Goal: Task Accomplishment & Management: Complete application form

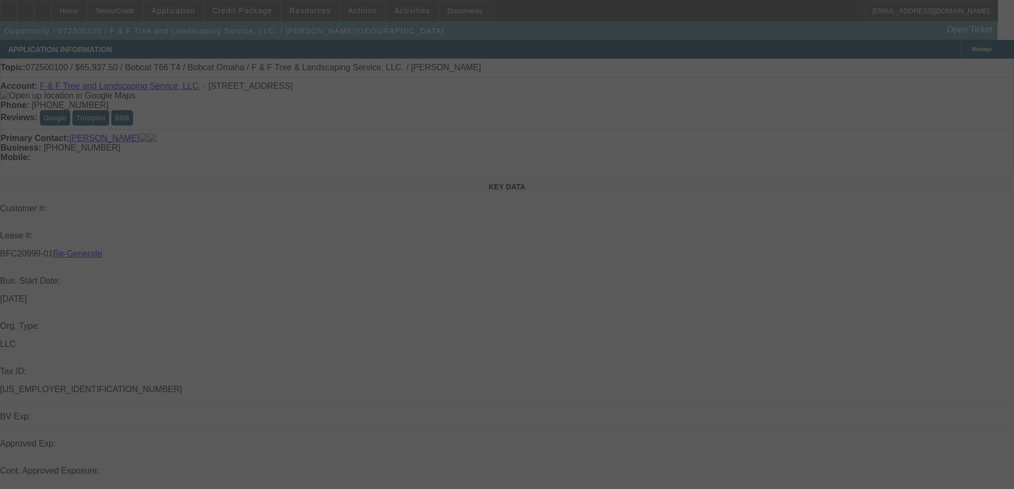
select select "3"
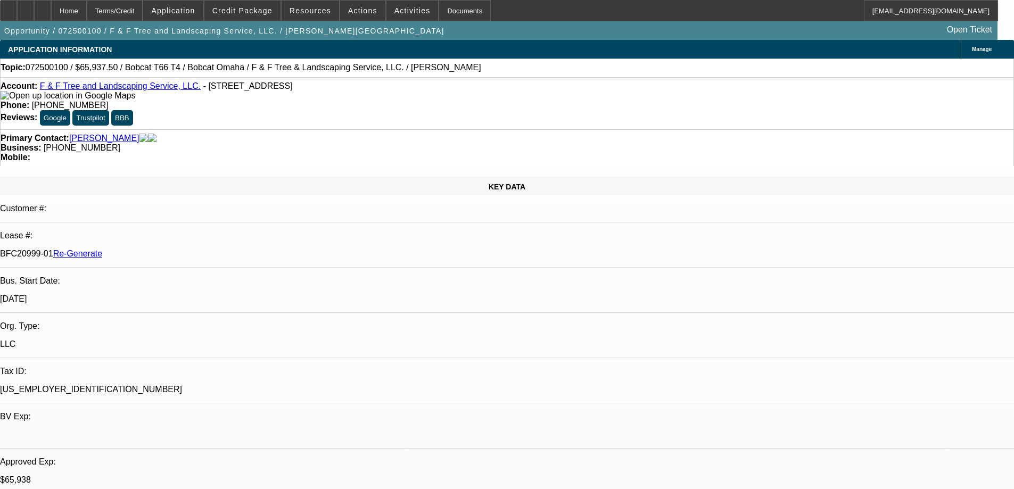
select select "0"
select select "3"
select select "0"
select select "6"
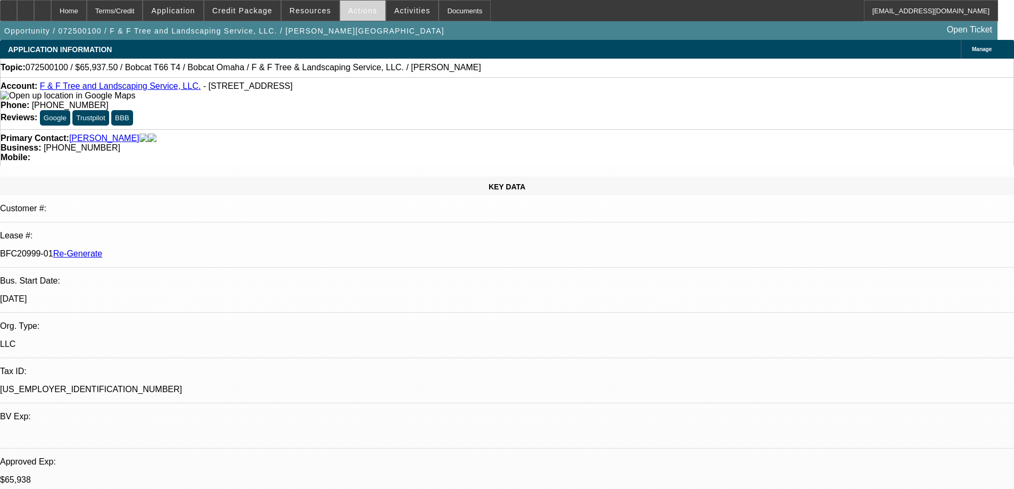
click at [364, 12] on span "Actions" at bounding box center [362, 10] width 29 height 9
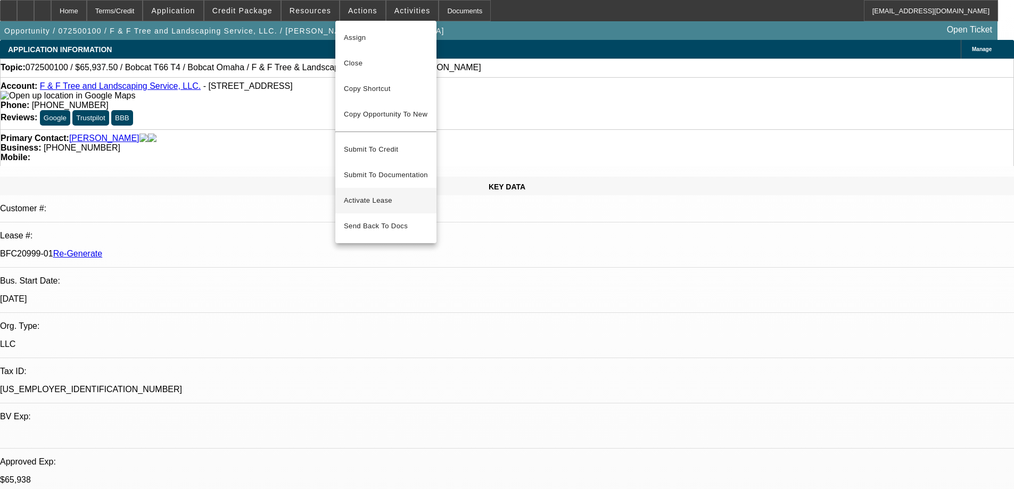
click at [365, 194] on span "Activate Lease" at bounding box center [386, 200] width 84 height 13
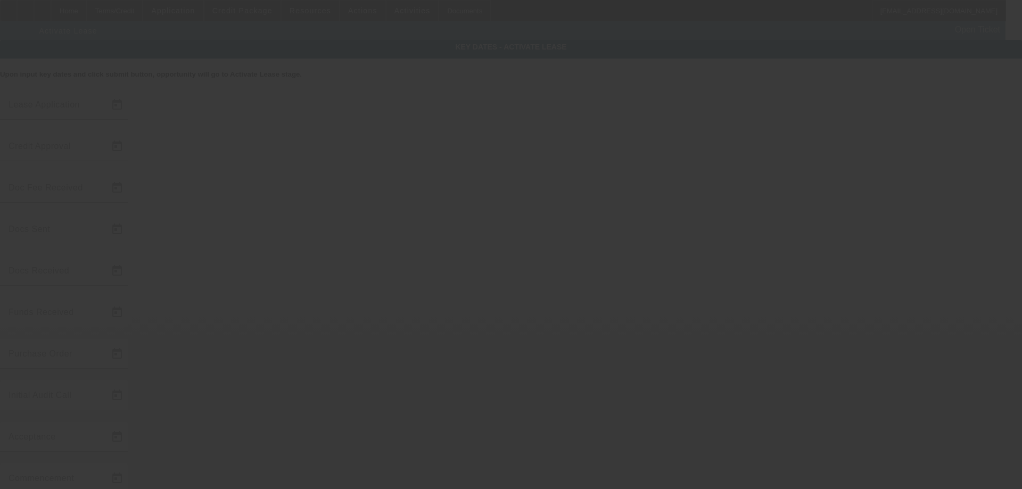
type input "7/4/2025"
type input "9/11/2025"
type input "9/12/2025"
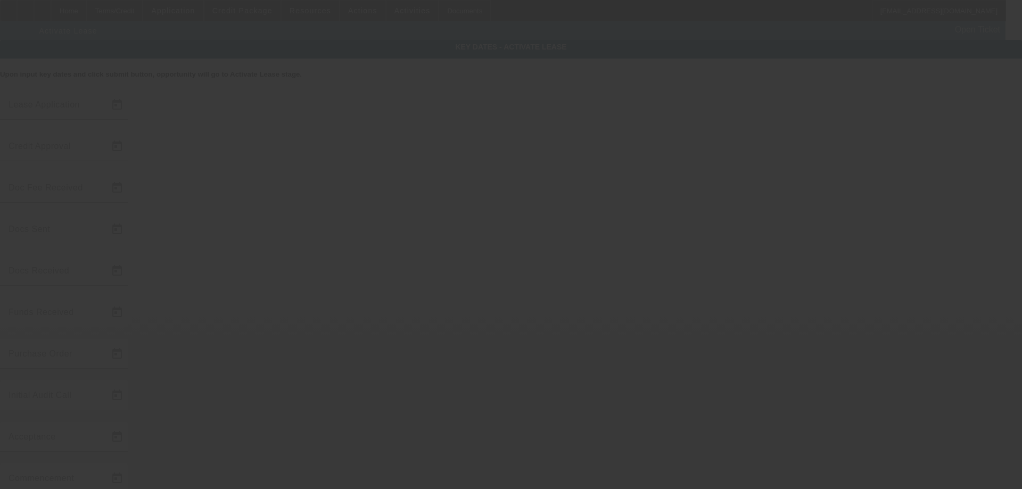
type input "9/12/2025"
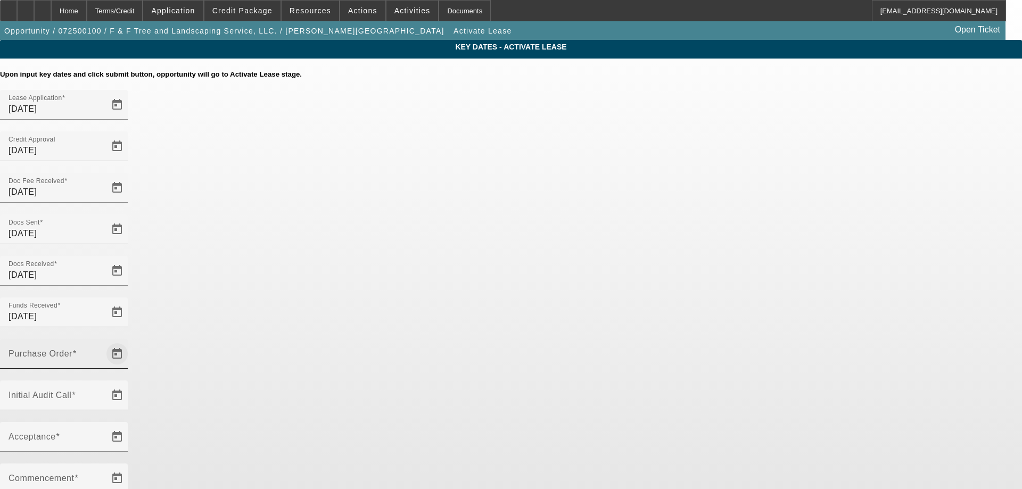
click at [130, 341] on span "Open calendar" at bounding box center [117, 354] width 26 height 26
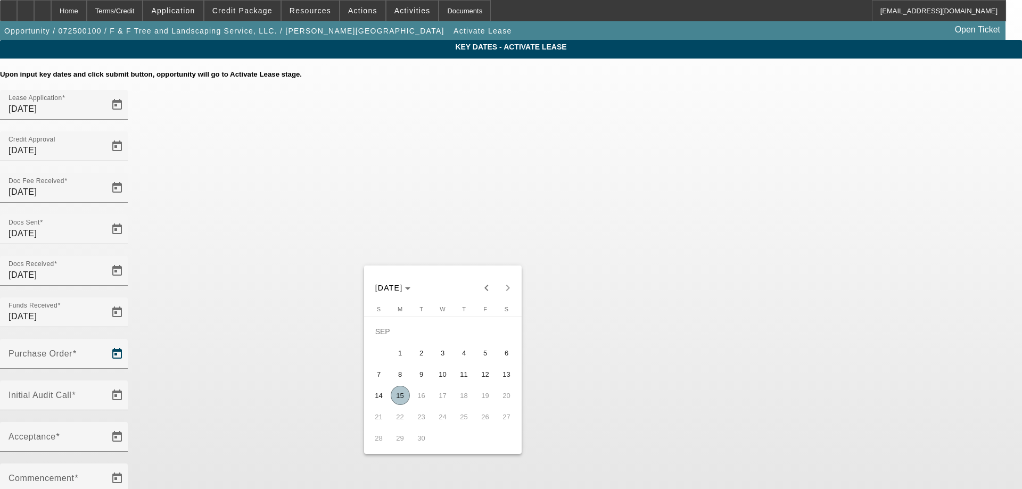
click at [401, 394] on span "15" at bounding box center [400, 395] width 19 height 19
type input "9/15/2025"
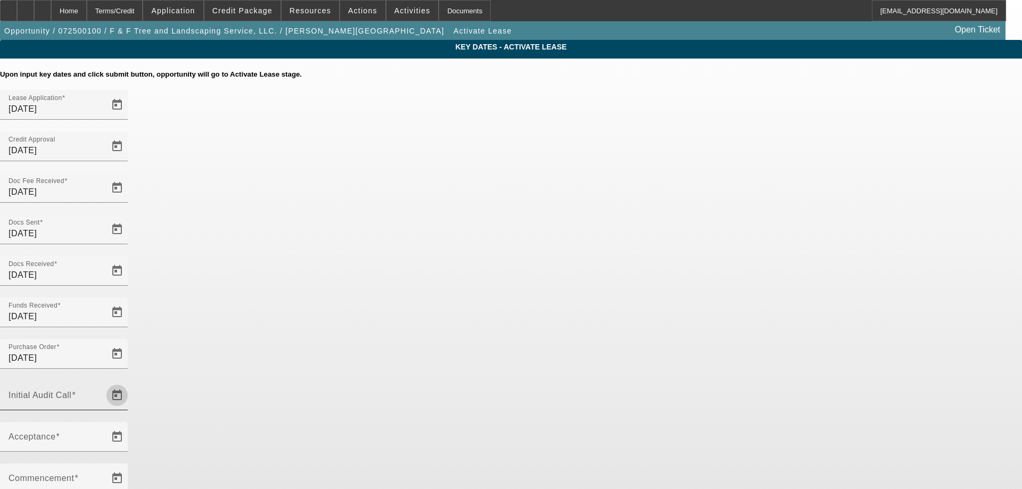
click at [130, 383] on span "Open calendar" at bounding box center [117, 396] width 26 height 26
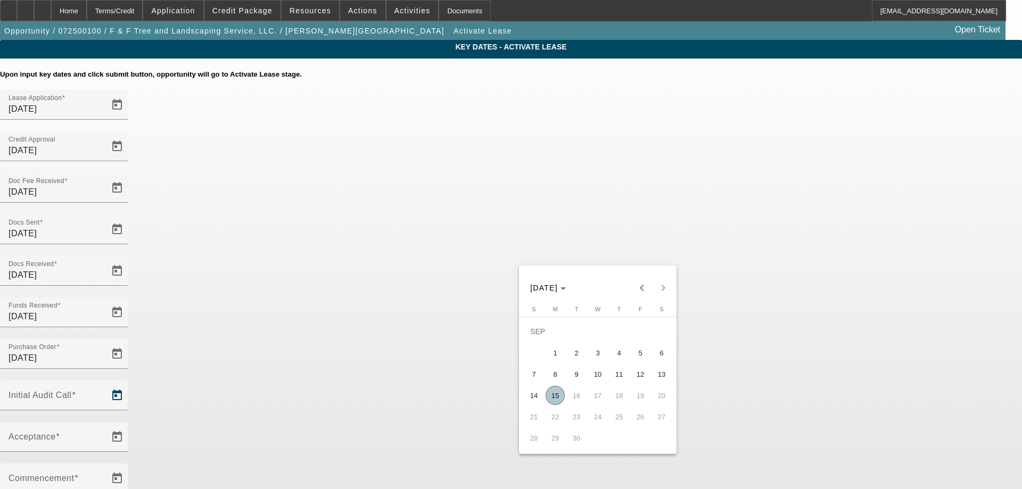
click at [559, 397] on span "15" at bounding box center [554, 395] width 19 height 19
type input "9/15/2025"
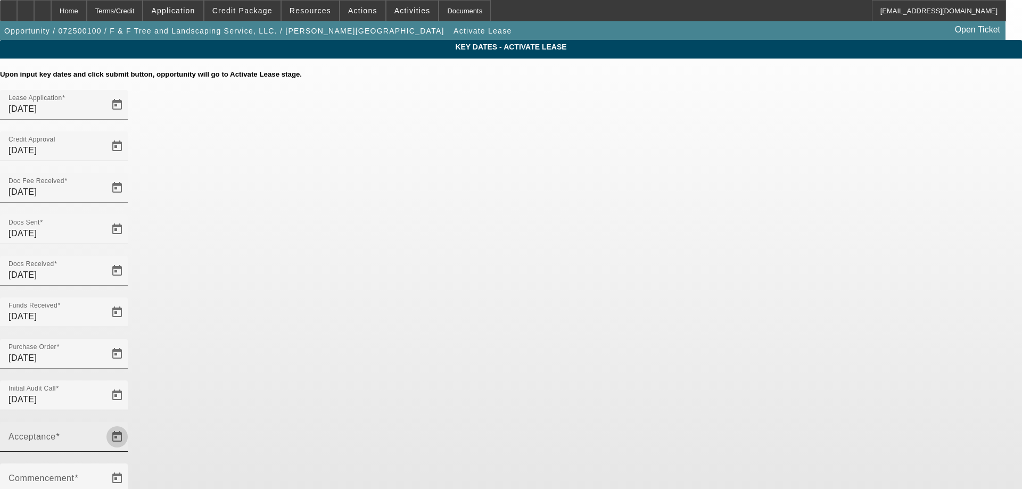
click at [130, 424] on span "Open calendar" at bounding box center [117, 437] width 26 height 26
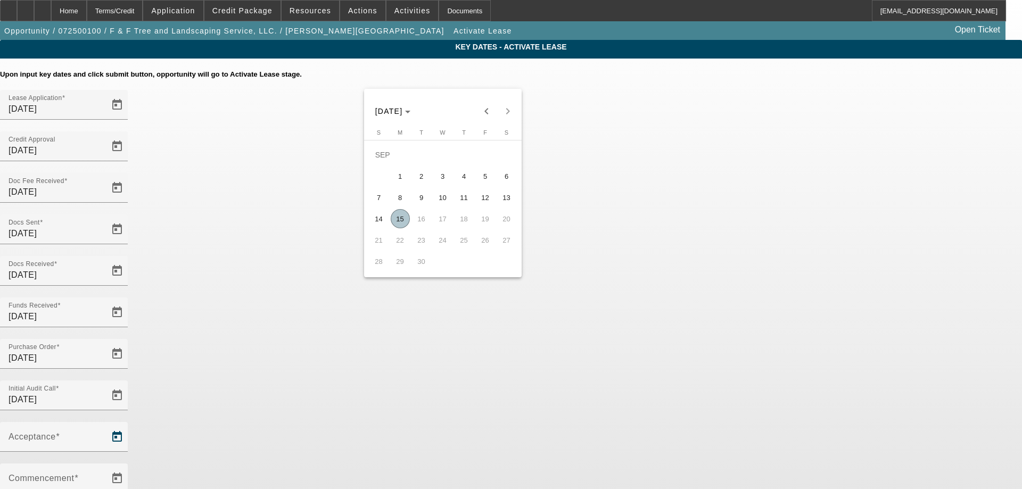
click at [404, 227] on span "15" at bounding box center [400, 218] width 19 height 19
type input "9/15/2025"
type input "10/1/2025"
type input "11/1/2025"
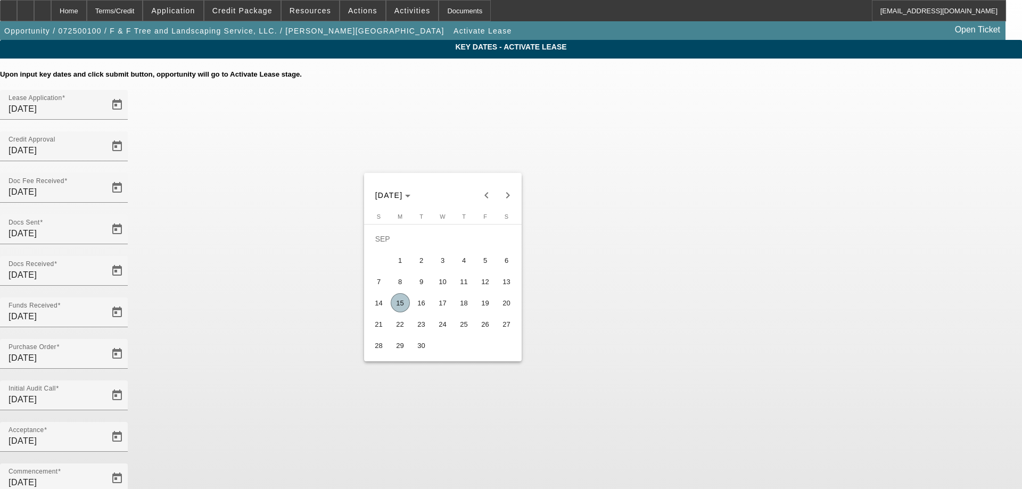
click at [420, 308] on span "16" at bounding box center [421, 302] width 19 height 19
type input "9/16/2025"
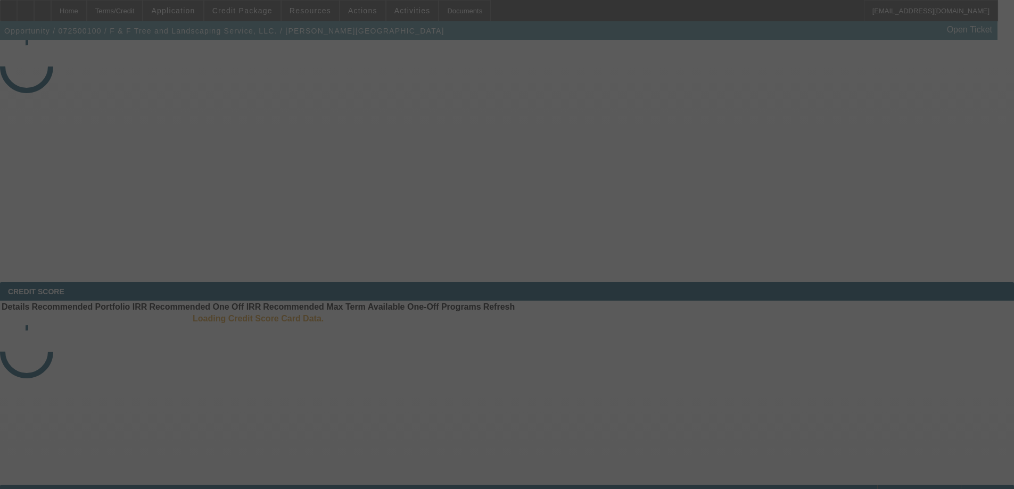
select select "4"
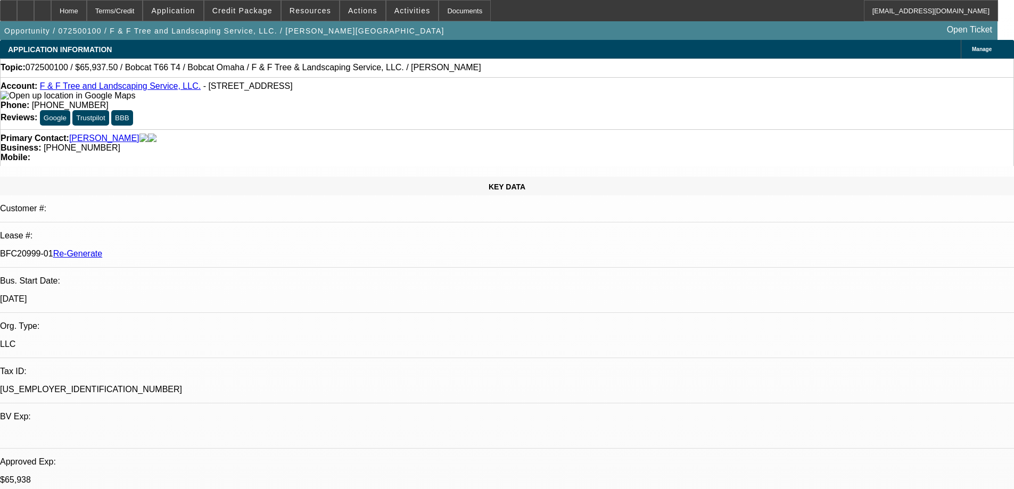
select select "0"
select select "3"
select select "0"
select select "6"
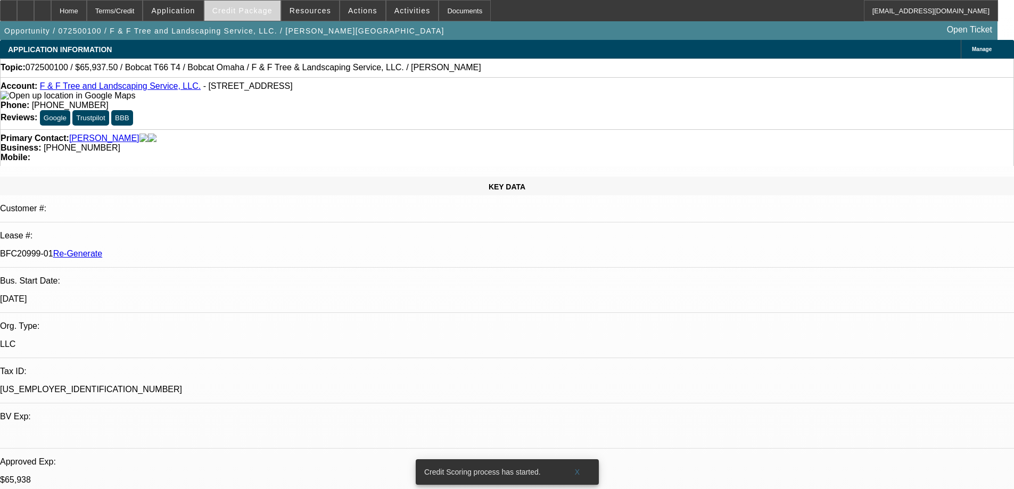
click at [269, 16] on span at bounding box center [242, 11] width 76 height 26
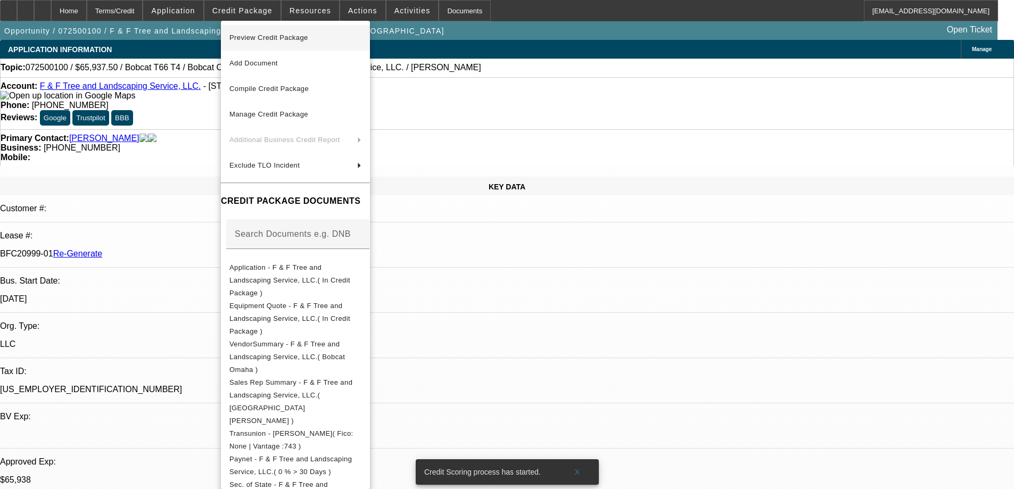
click at [273, 38] on span "Preview Credit Package" at bounding box center [268, 38] width 79 height 8
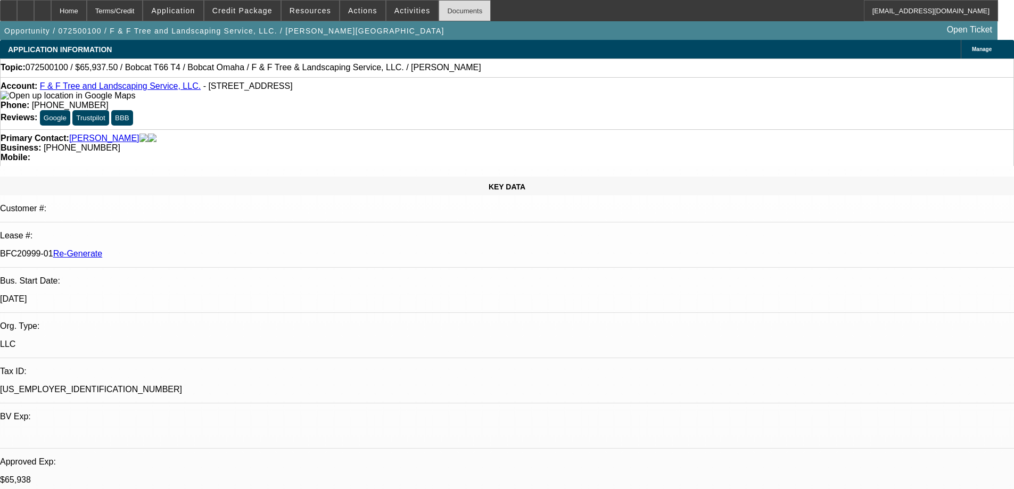
click at [443, 11] on div "Documents" at bounding box center [464, 10] width 52 height 21
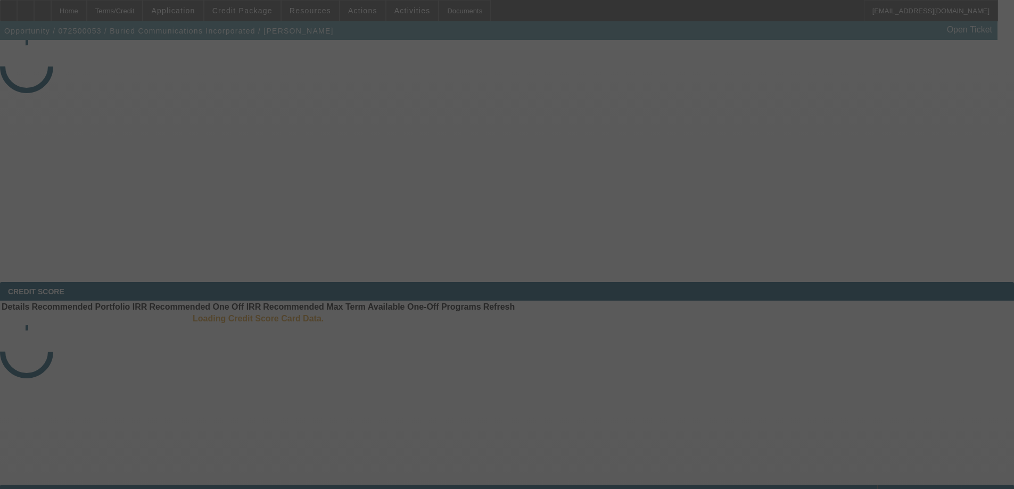
select select "3"
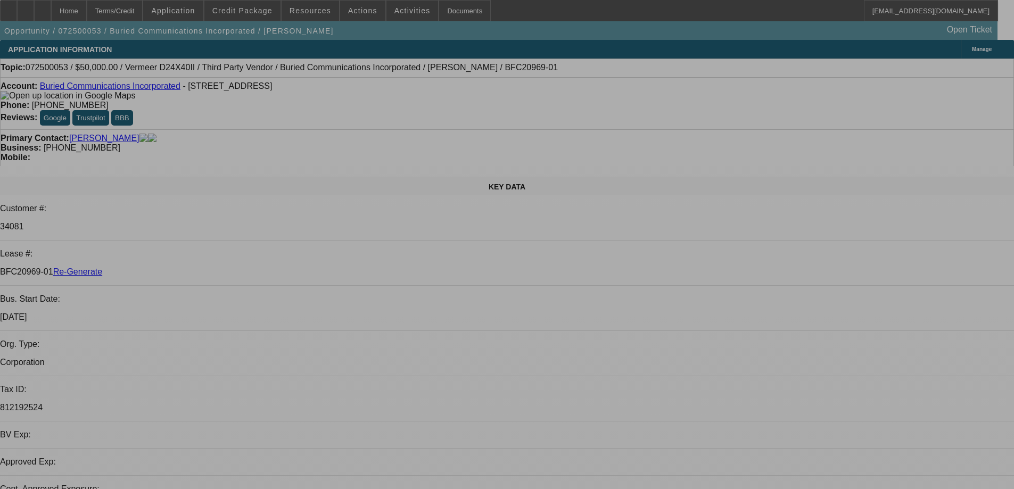
select select "0"
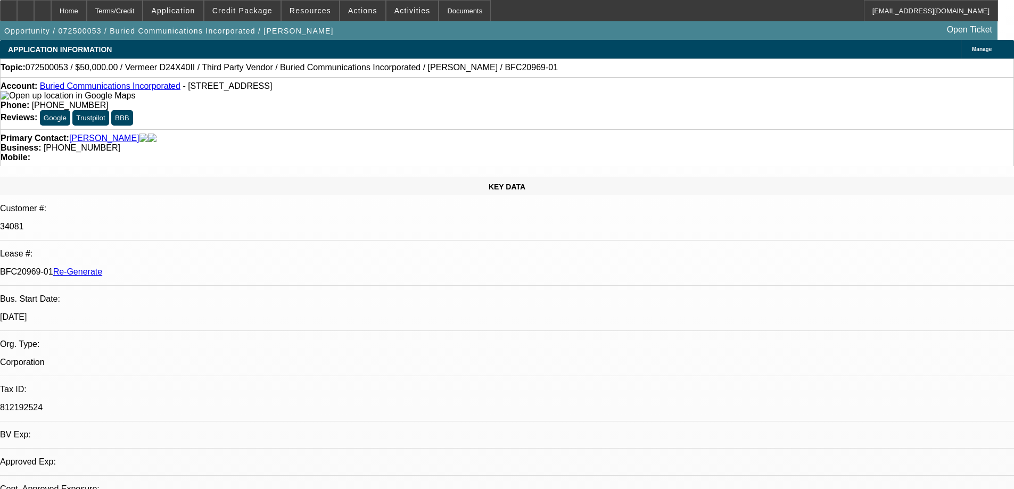
select select "3"
select select "0"
select select "6"
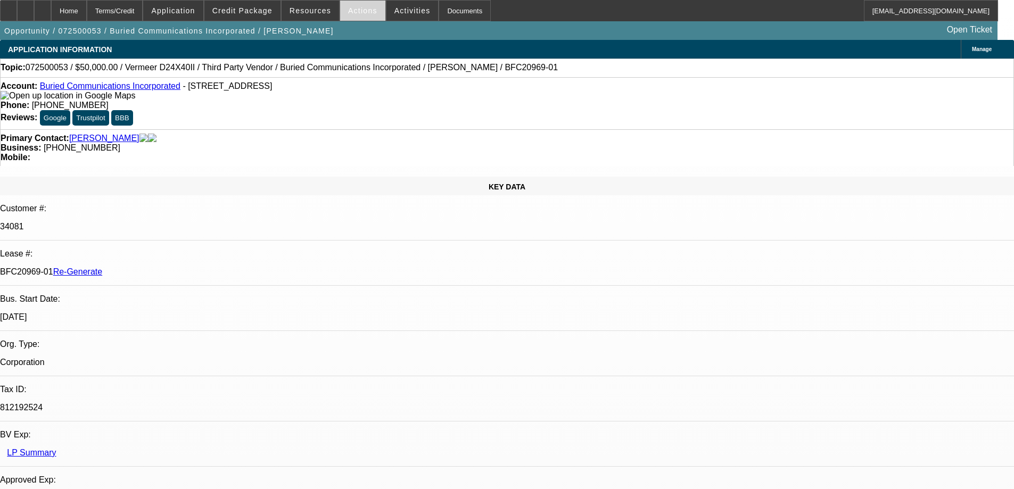
click at [357, 7] on span "Actions" at bounding box center [362, 10] width 29 height 9
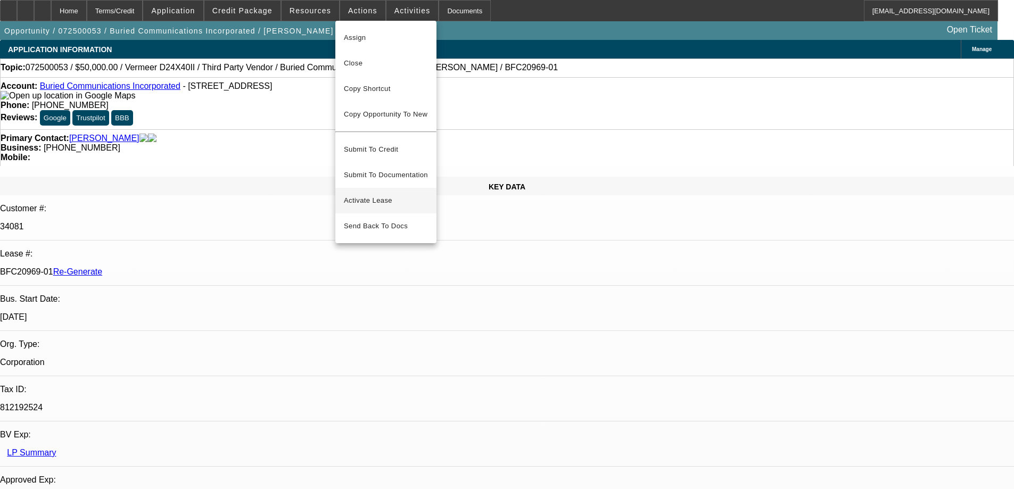
click at [373, 194] on span "Activate Lease" at bounding box center [386, 200] width 84 height 13
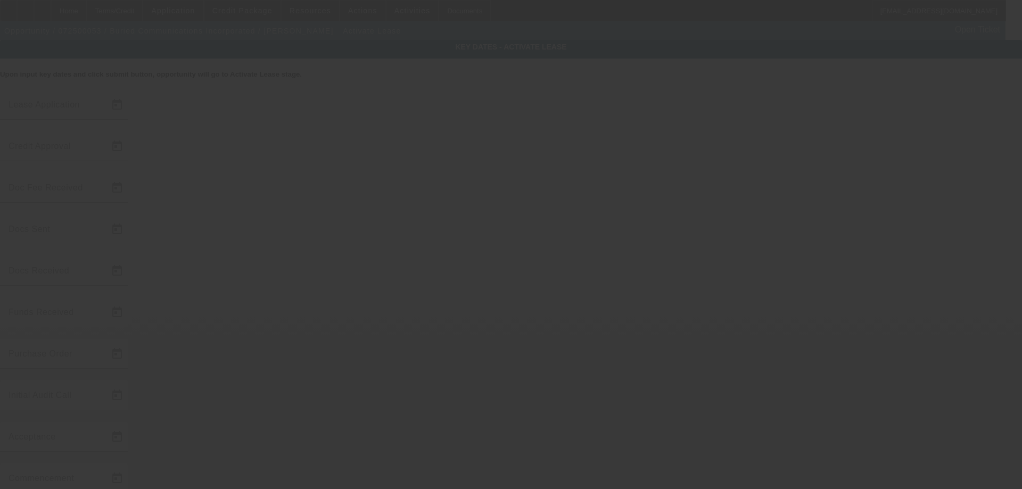
type input "7/2/2025"
type input "8/26/2025"
type input "8/28/2025"
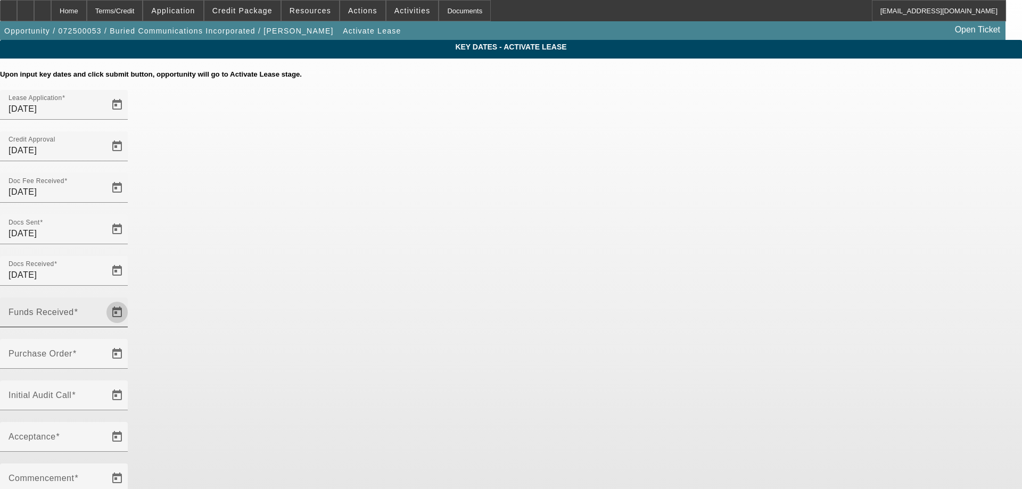
click at [130, 300] on span "Open calendar" at bounding box center [117, 313] width 26 height 26
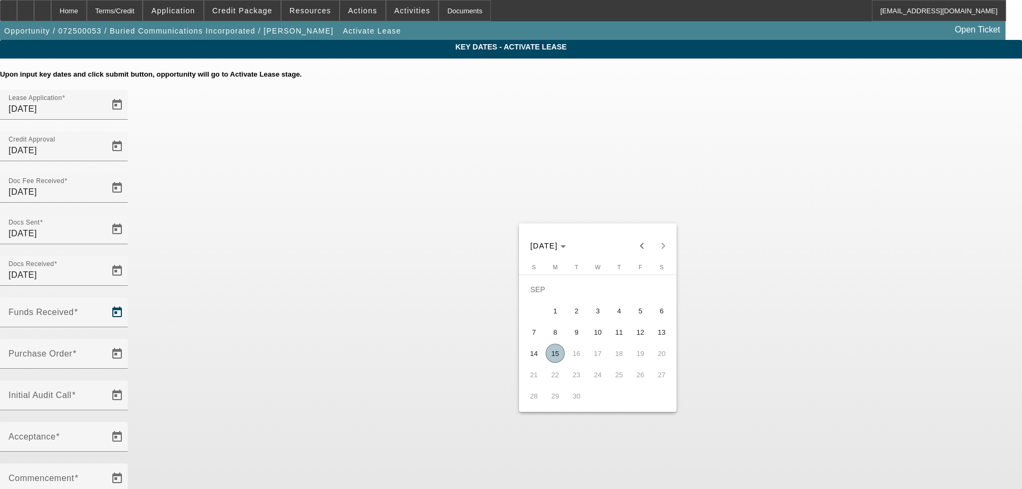
click at [606, 319] on span "3" at bounding box center [597, 310] width 19 height 19
type input "9/3/2025"
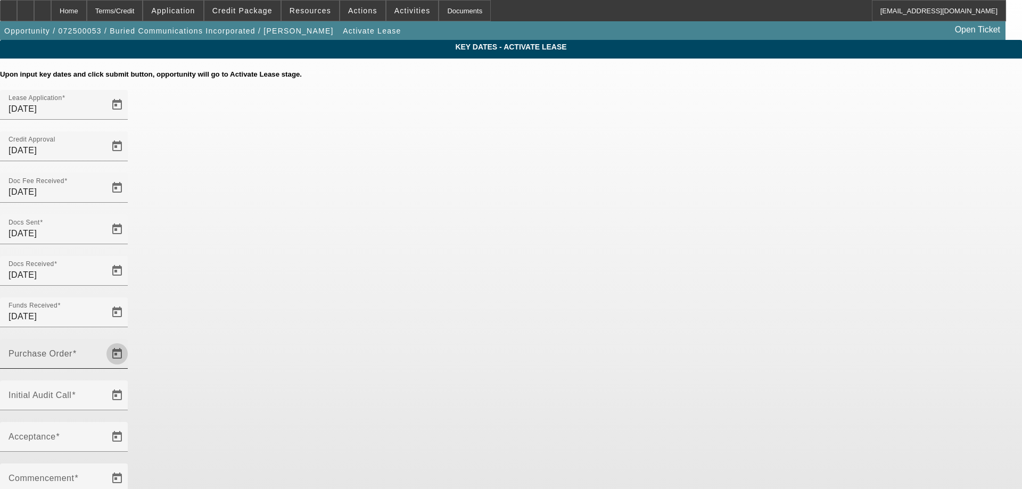
click at [130, 341] on span "Open calendar" at bounding box center [117, 354] width 26 height 26
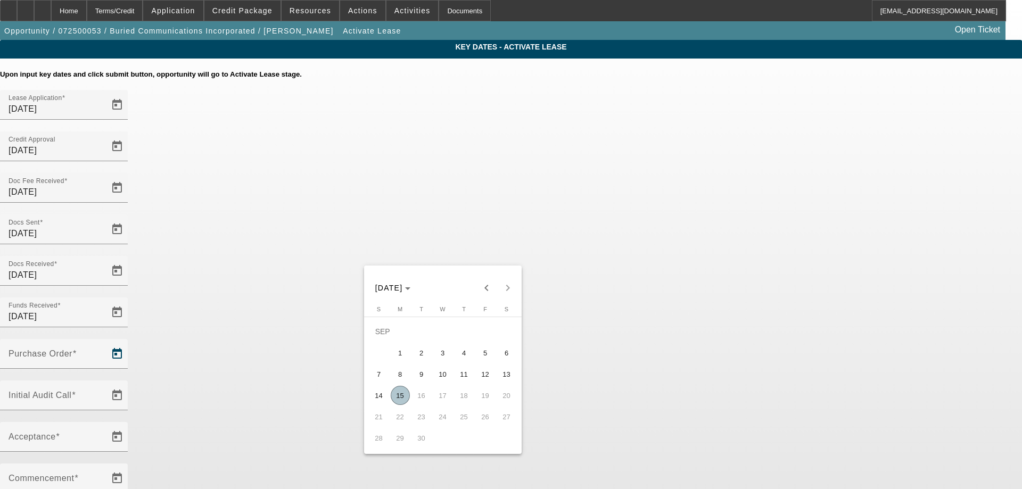
click at [400, 402] on span "15" at bounding box center [400, 395] width 19 height 19
type input "9/15/2025"
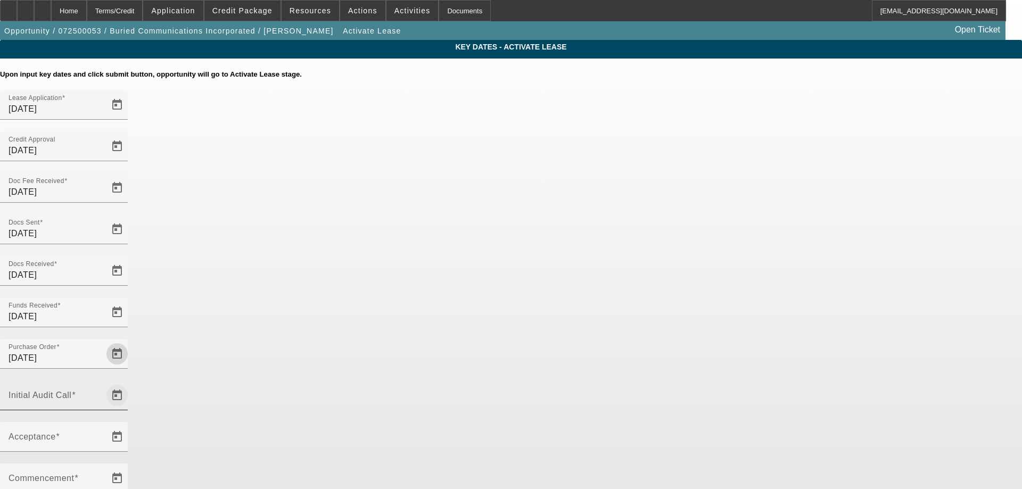
click at [130, 383] on span "Open calendar" at bounding box center [117, 396] width 26 height 26
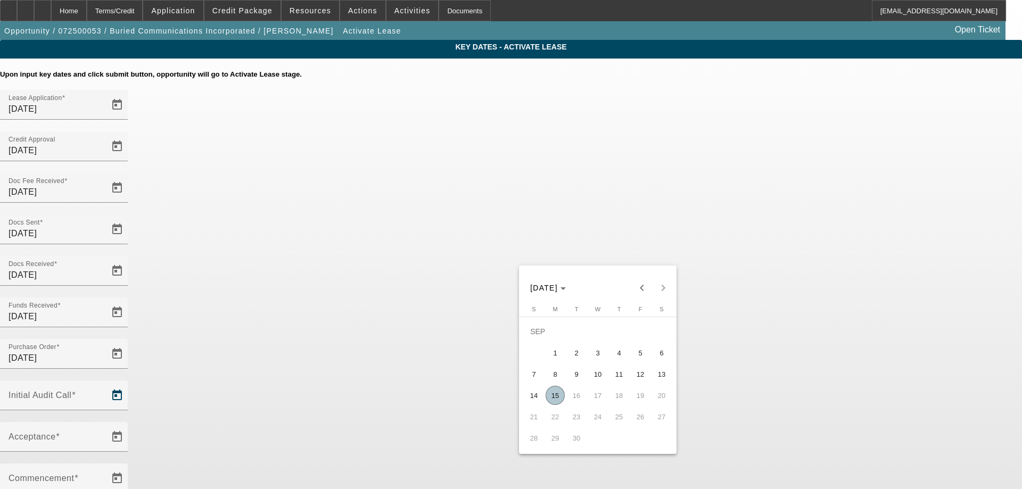
click at [554, 398] on span "15" at bounding box center [554, 395] width 19 height 19
type input "9/15/2025"
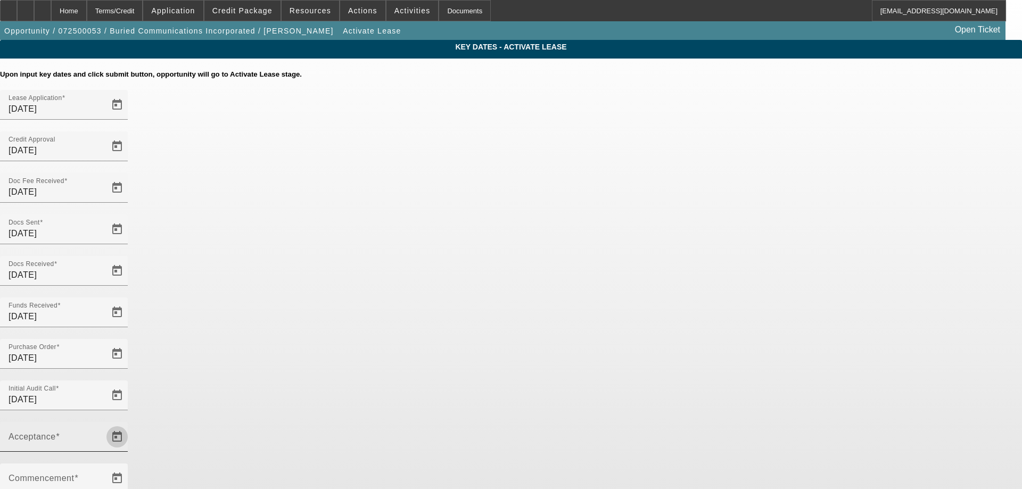
click at [130, 424] on span "Open calendar" at bounding box center [117, 437] width 26 height 26
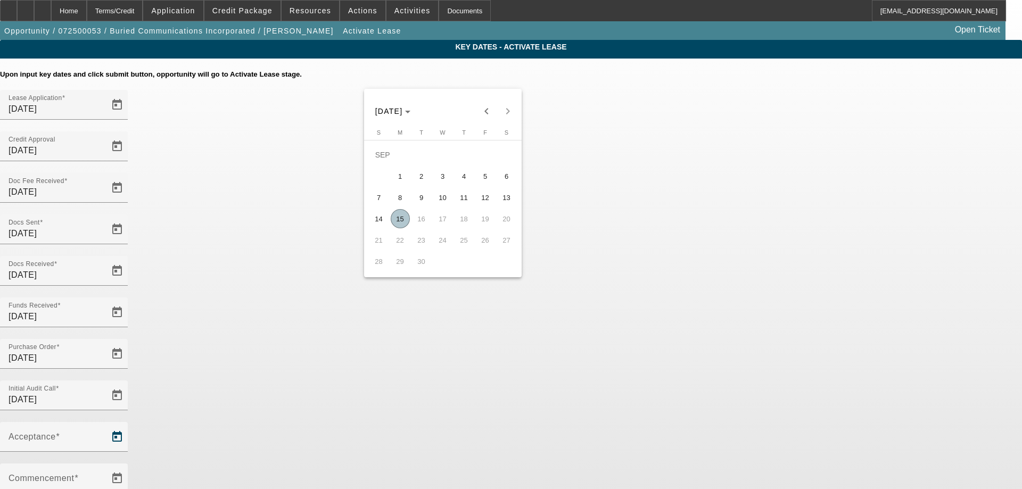
click at [404, 226] on span "15" at bounding box center [400, 218] width 19 height 19
type input "9/15/2025"
type input "10/1/2025"
type input "11/1/2025"
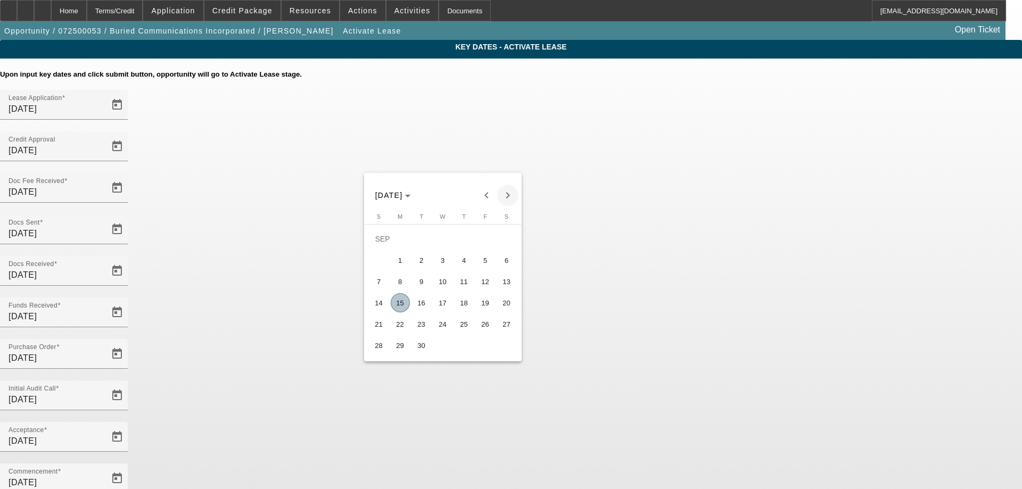
click at [500, 191] on span "Next month" at bounding box center [507, 195] width 21 height 21
click at [445, 287] on span "15" at bounding box center [442, 281] width 19 height 19
type input "10/15/2025"
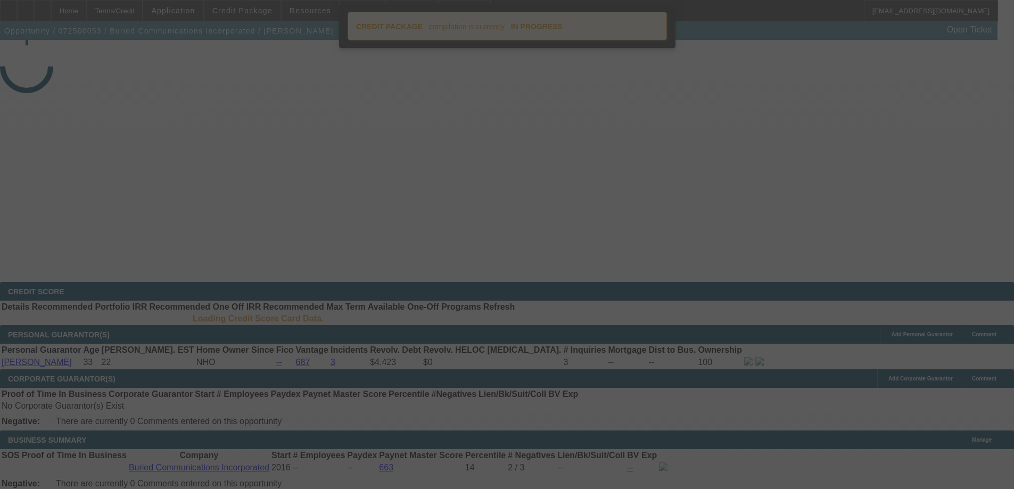
select select "4"
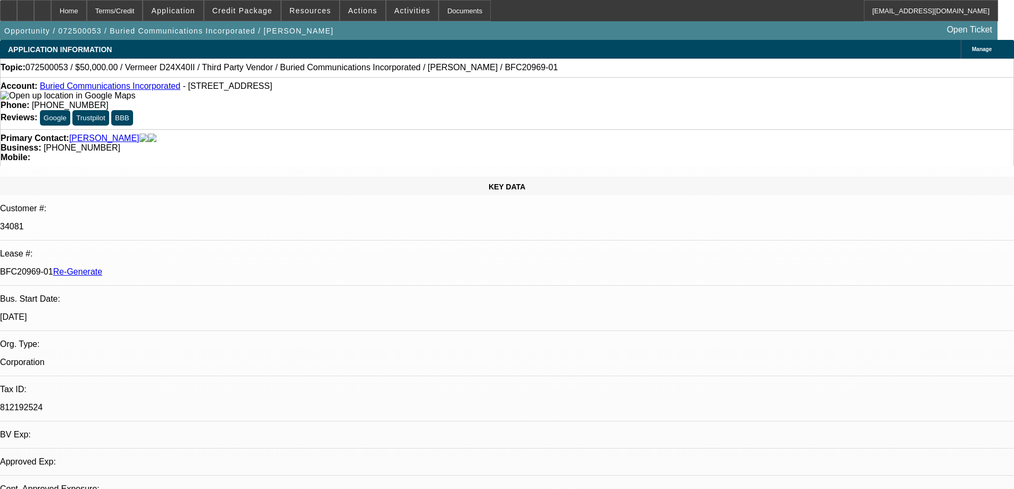
select select "0"
select select "3"
select select "0"
select select "6"
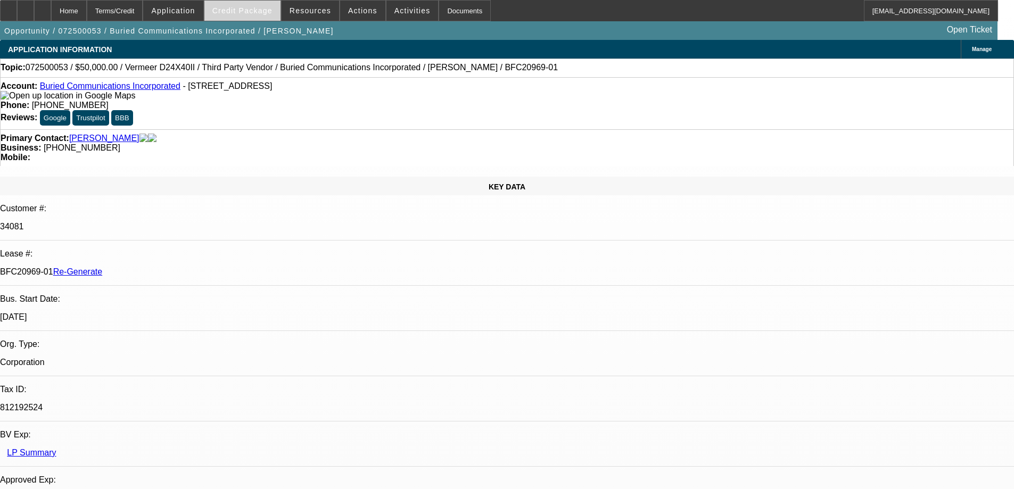
click at [260, 15] on span at bounding box center [242, 11] width 76 height 26
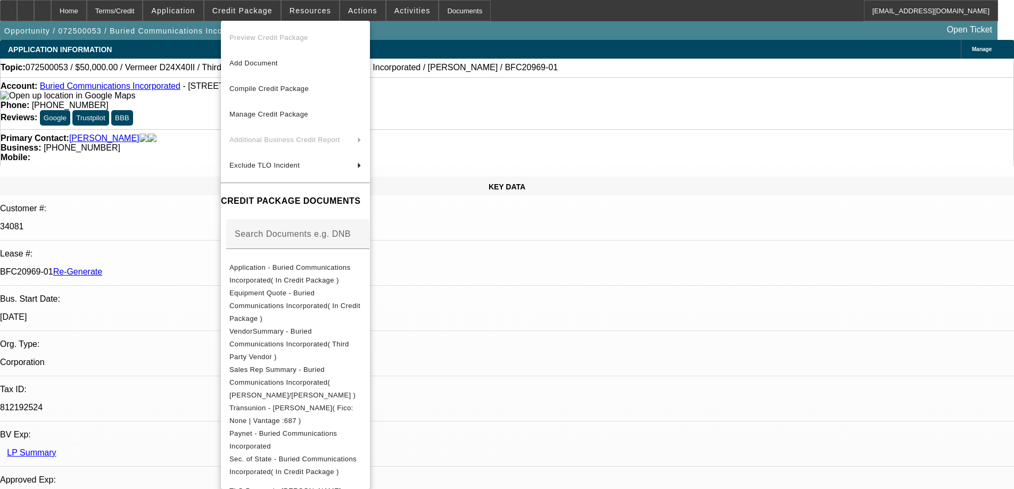
click at [262, 18] on div at bounding box center [507, 244] width 1014 height 489
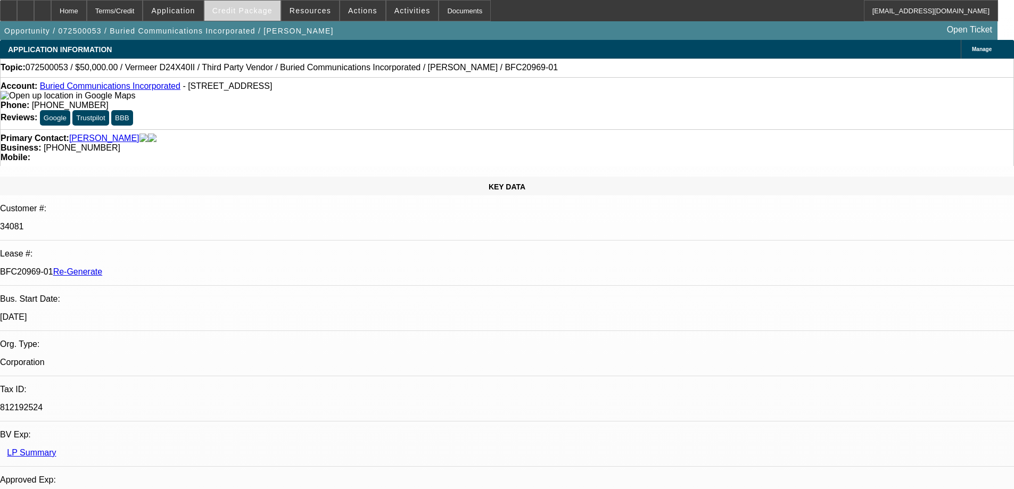
click at [262, 14] on span "Credit Package" at bounding box center [242, 10] width 60 height 9
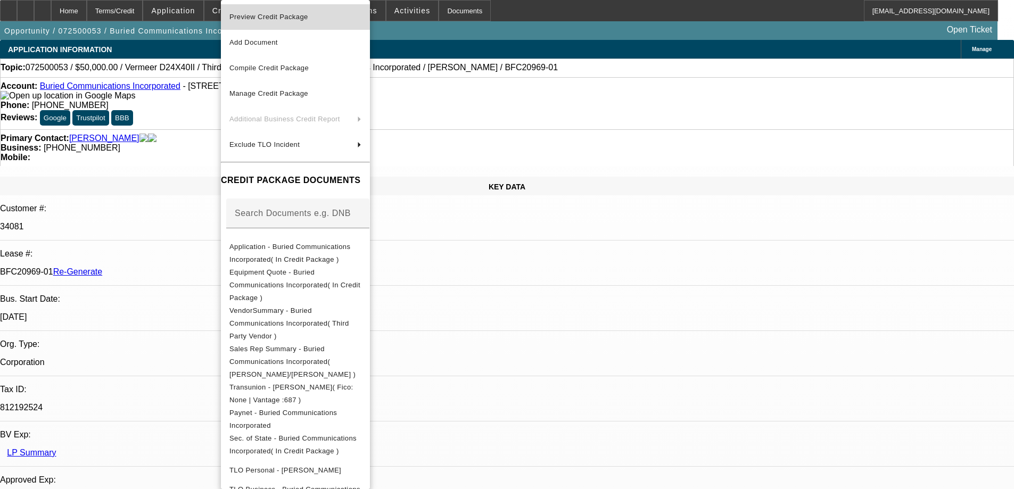
click at [260, 26] on button "Preview Credit Package" at bounding box center [295, 17] width 149 height 26
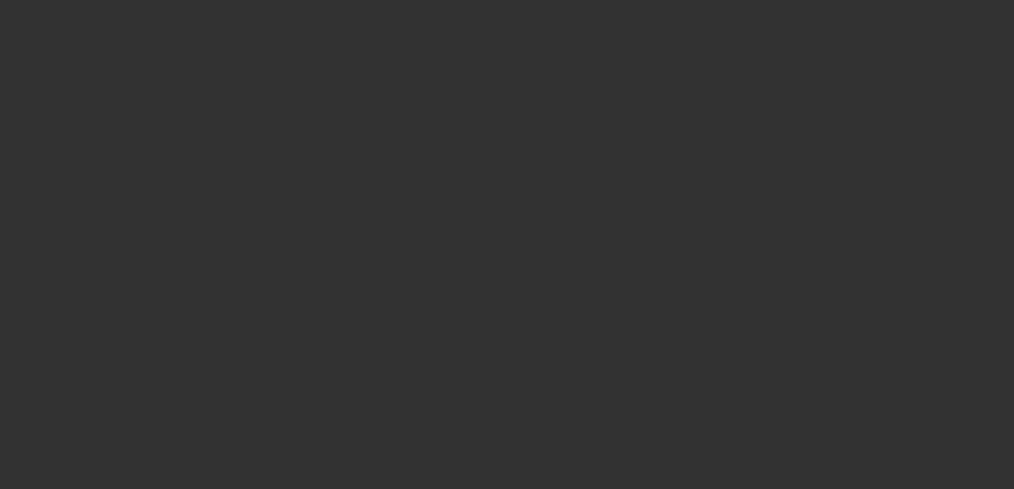
select select "4"
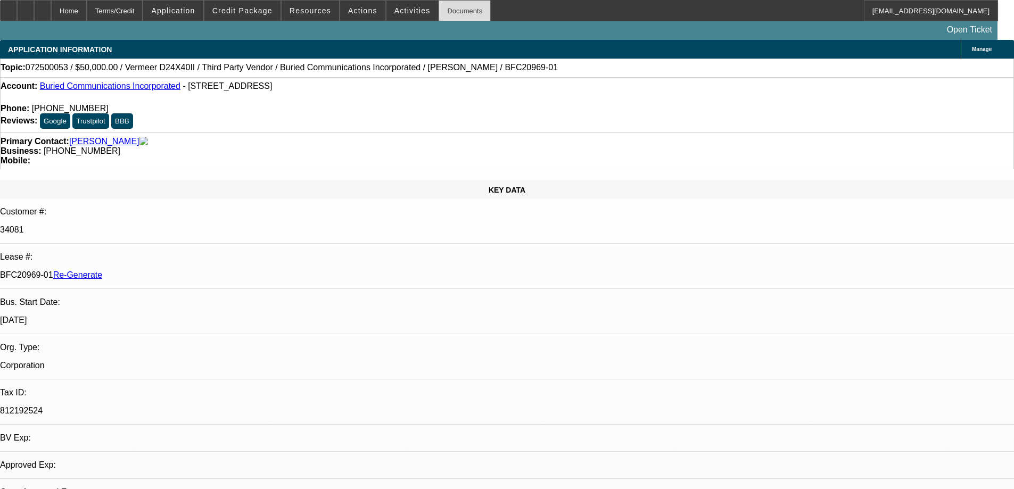
select select "0"
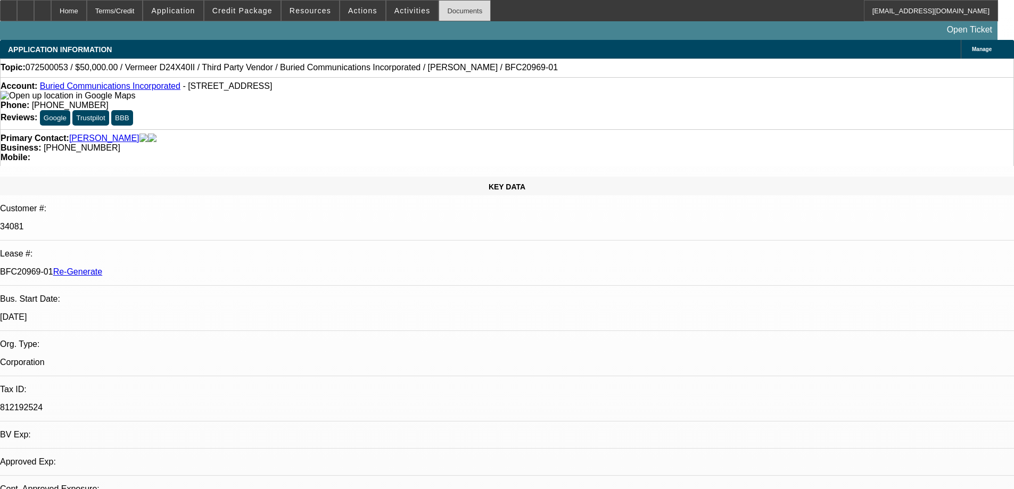
select select "0"
select select "3"
select select "0"
select select "6"
click at [438, 4] on div "Documents" at bounding box center [464, 10] width 52 height 21
